Goal: Task Accomplishment & Management: Use online tool/utility

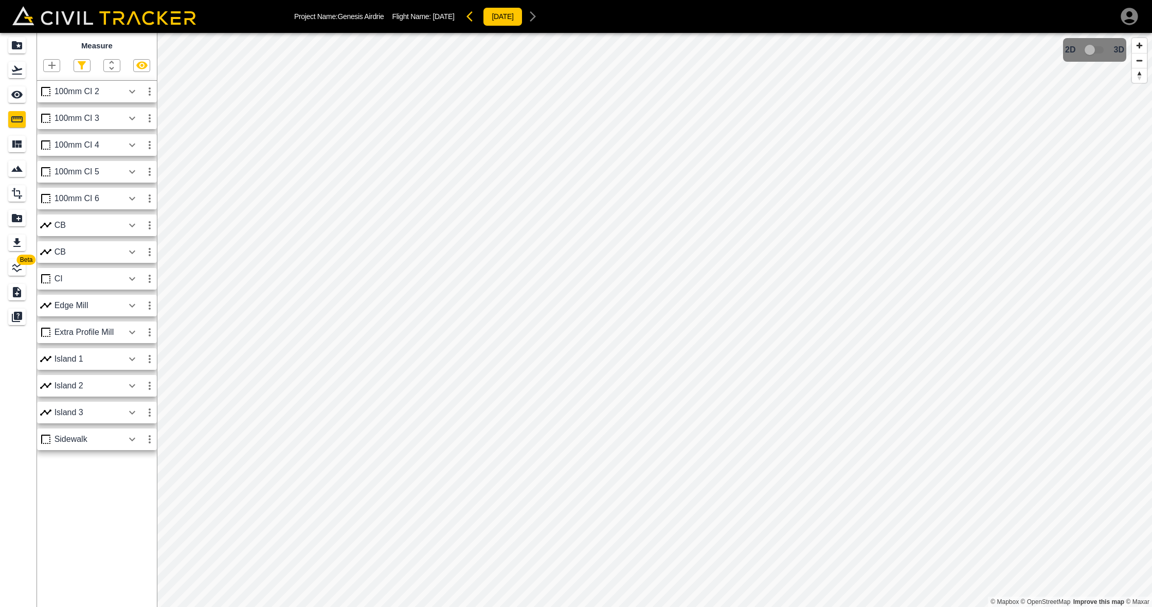
click at [57, 66] on icon "button" at bounding box center [52, 65] width 12 height 12
click at [54, 94] on p "Polyline" at bounding box center [49, 98] width 24 height 8
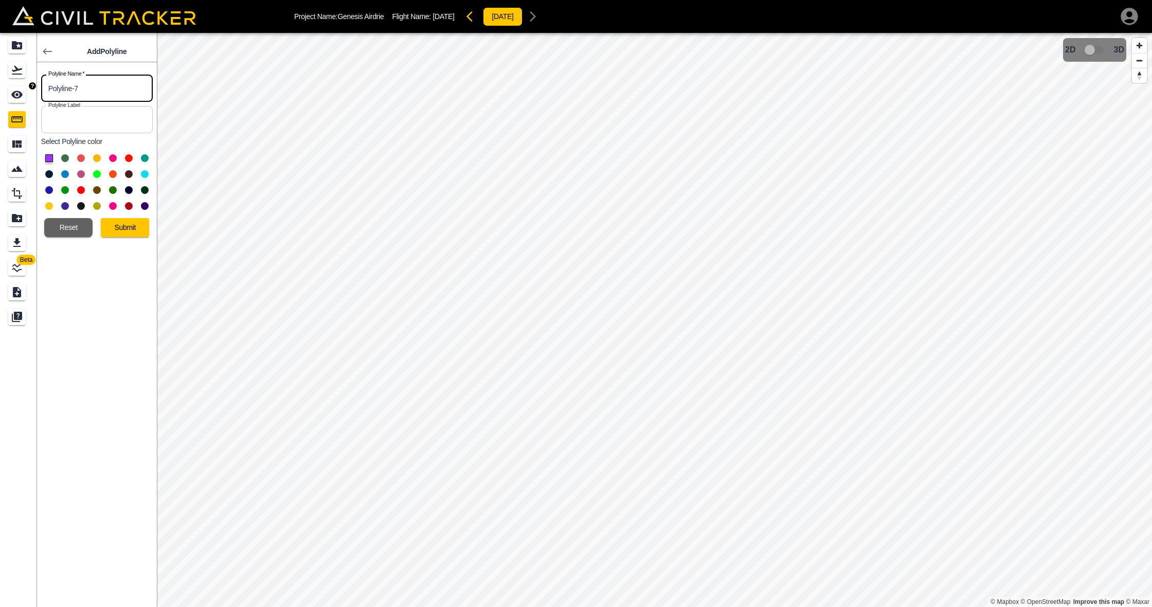
drag, startPoint x: 107, startPoint y: 91, endPoint x: 6, endPoint y: 86, distance: 101.4
click at [6, 86] on div "Beta Add Polyline Polyline Name   * Polyline-7 Polyline Name * Polyline Label P…" at bounding box center [78, 320] width 157 height 574
type input "Stop bar 1"
click at [128, 158] on button at bounding box center [129, 158] width 8 height 8
click at [131, 227] on button "Submit" at bounding box center [125, 227] width 48 height 19
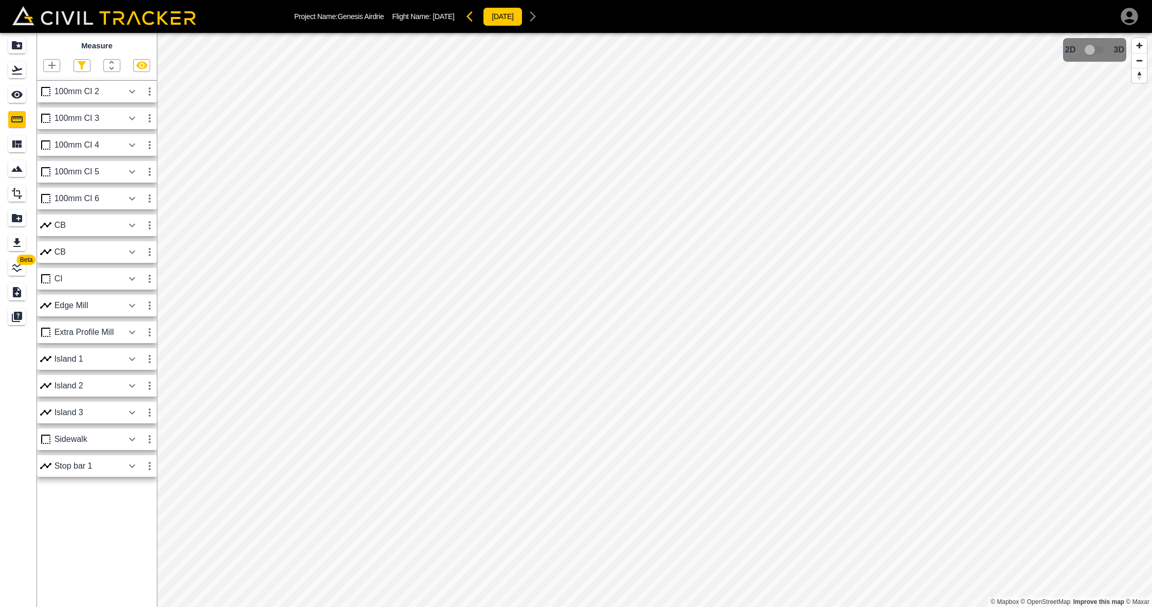
click at [137, 464] on icon "button" at bounding box center [132, 466] width 12 height 12
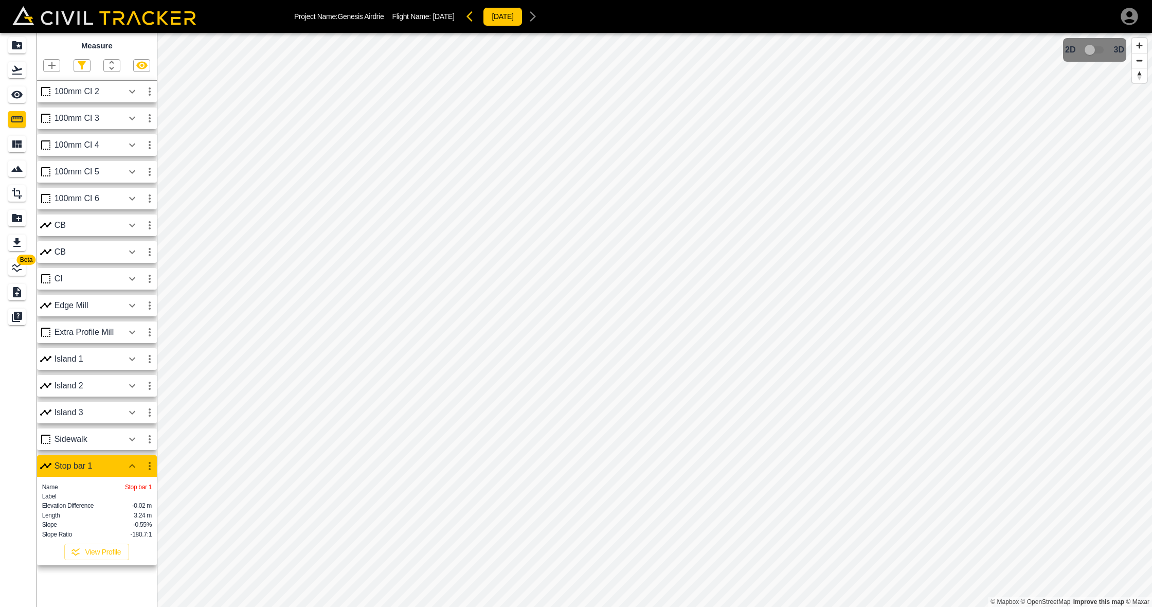
click at [53, 64] on icon "button" at bounding box center [52, 65] width 12 height 12
click at [50, 96] on p "Polyline" at bounding box center [49, 98] width 24 height 8
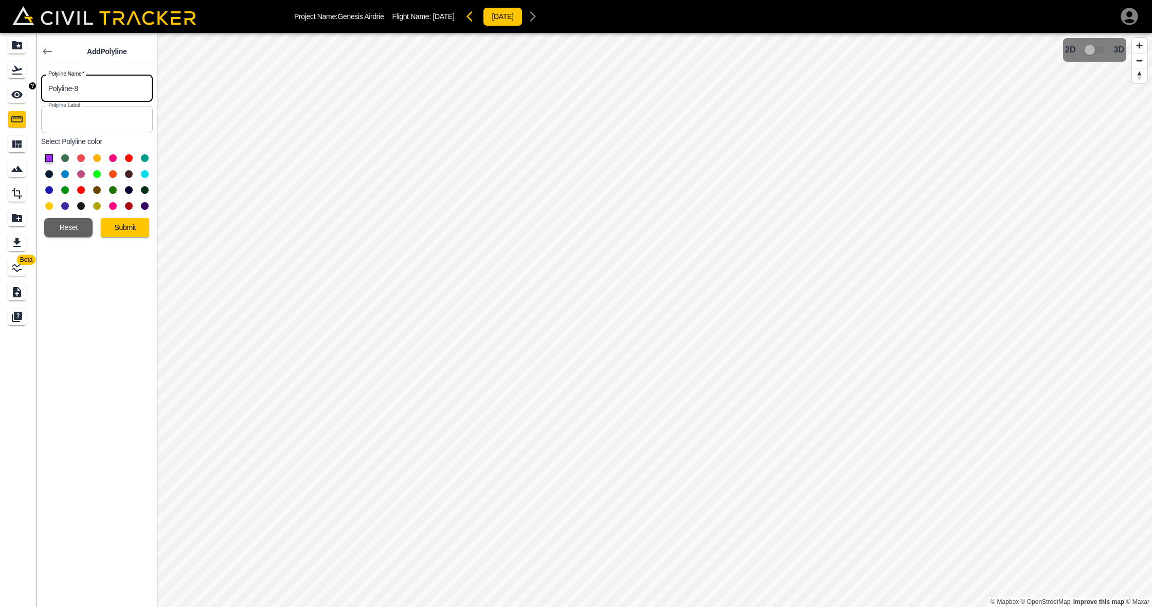
drag, startPoint x: 130, startPoint y: 93, endPoint x: 7, endPoint y: 88, distance: 122.5
click at [7, 88] on div "Beta Add Polyline Polyline Name   * Polyline-8 Polyline Name * Polyline Label P…" at bounding box center [78, 320] width 157 height 574
type input "stop bar 2"
click at [128, 157] on button at bounding box center [129, 158] width 8 height 8
click at [137, 226] on button "Submit" at bounding box center [125, 227] width 48 height 19
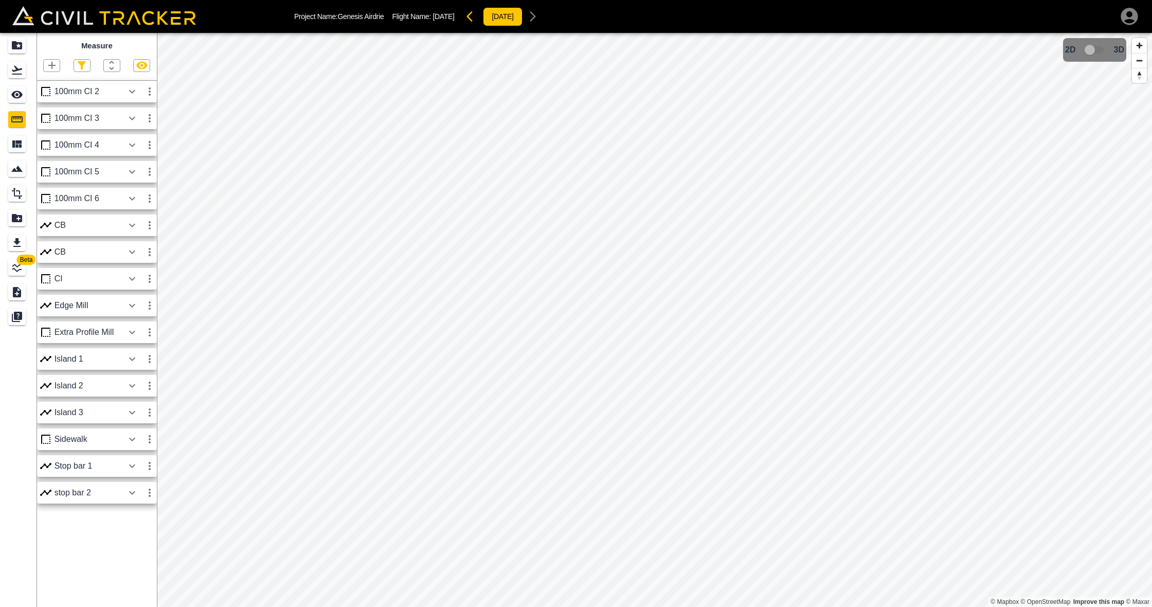
click at [130, 491] on icon "button" at bounding box center [132, 493] width 6 height 4
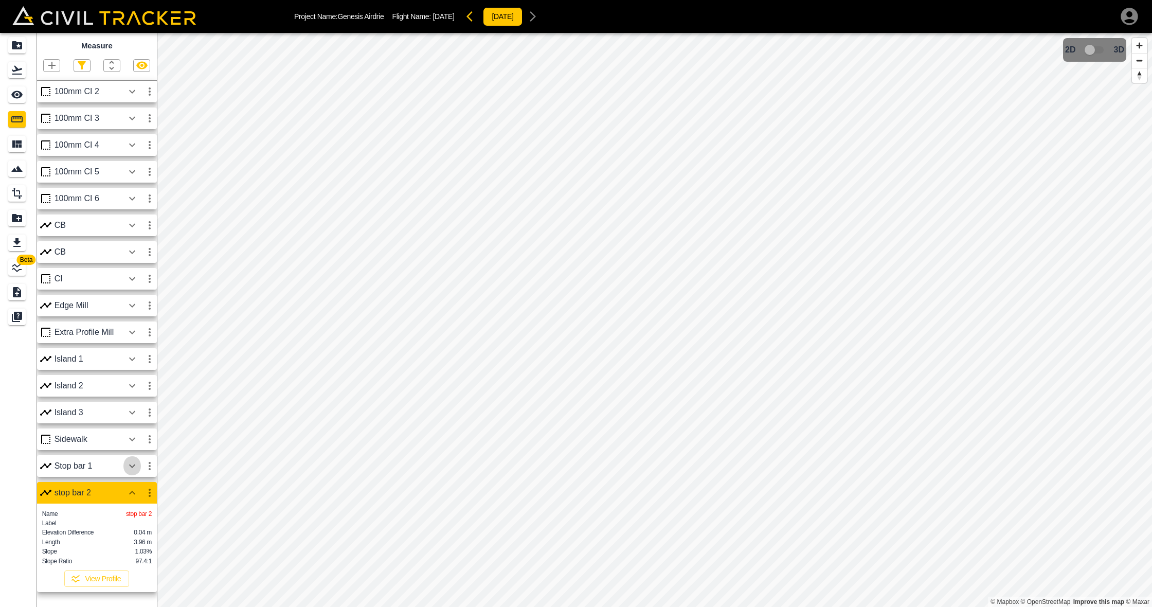
click at [134, 463] on icon "button" at bounding box center [132, 466] width 12 height 12
